Goal: Book appointment/travel/reservation

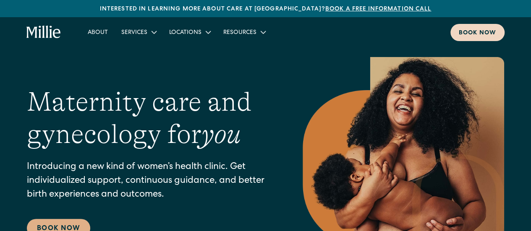
click at [474, 31] on div "Book now" at bounding box center [476, 33] width 37 height 9
